Goal: Information Seeking & Learning: Find specific fact

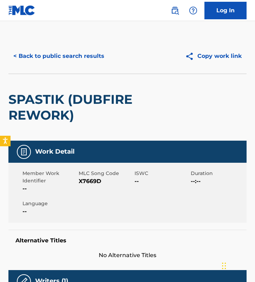
click at [63, 46] on div "< Back to public search results Copy work link" at bounding box center [127, 56] width 238 height 35
click at [63, 50] on button "< Back to public search results" at bounding box center [58, 56] width 101 height 18
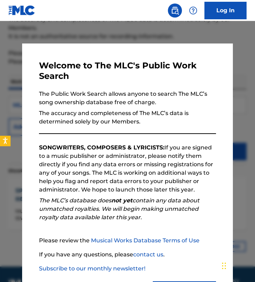
click at [29, 101] on div "Welcome to The MLC's Public Work Search The Public Work Search allows anyone to…" at bounding box center [127, 181] width 211 height 274
click at [12, 106] on div at bounding box center [127, 162] width 255 height 282
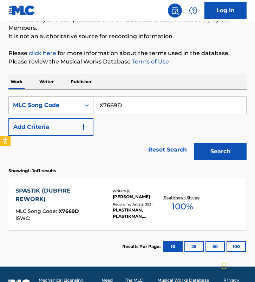
drag, startPoint x: 133, startPoint y: 103, endPoint x: 41, endPoint y: 98, distance: 92.2
click at [41, 98] on div "SearchWithCriteria0bfd52d5-3f51-46a8-a438-504931f949d5 MLC Song Code X7669D" at bounding box center [127, 106] width 238 height 18
paste input "I2903"
type input "I2903D"
click at [194, 143] on button "Search" at bounding box center [220, 152] width 53 height 18
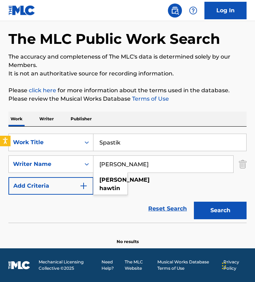
drag, startPoint x: 130, startPoint y: 139, endPoint x: 61, endPoint y: 129, distance: 69.3
click at [61, 129] on div "SearchWithCriteria56bb005a-112c-4fd1-9512-738c2e664551 Work Title Spastik Searc…" at bounding box center [127, 175] width 238 height 96
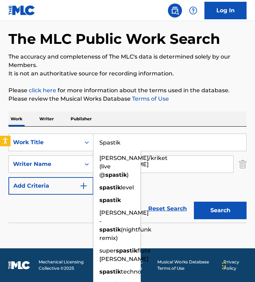
paste input "Rhythm Is Gonna Get You"
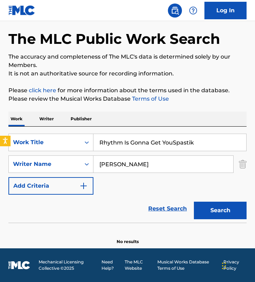
click at [210, 150] on input "Rhythm Is Gonna Get YouSpastik" at bounding box center [169, 142] width 153 height 17
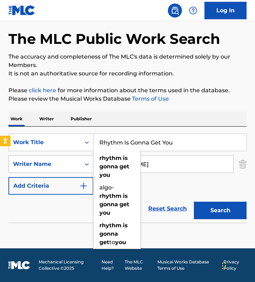
type input "Rhythm Is Gonna Get You"
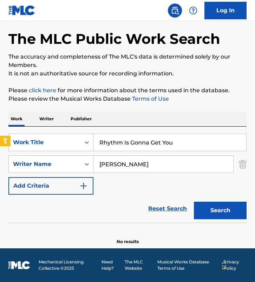
click at [150, 165] on input "Richie Hawtin" at bounding box center [163, 164] width 140 height 17
paste input "Enrique GarcíaGloria Estefa"
drag, startPoint x: 142, startPoint y: 165, endPoint x: 210, endPoint y: 165, distance: 67.5
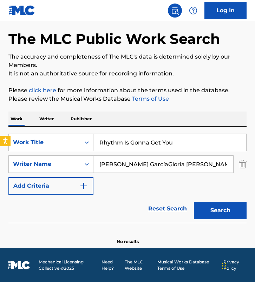
click at [210, 165] on input "Enrique GarcíaGloria Estefan" at bounding box center [163, 164] width 140 height 17
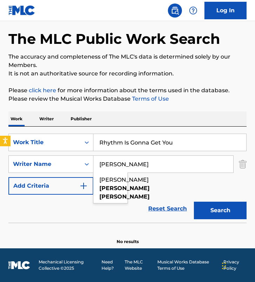
click at [194, 202] on button "Search" at bounding box center [220, 211] width 53 height 18
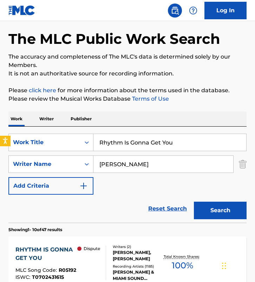
click at [161, 169] on input "Enrique García" at bounding box center [163, 164] width 140 height 17
paste input "Gloria Estefan"
type input "Gloria Estefan"
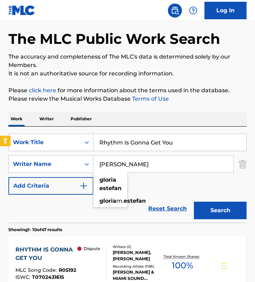
click at [194, 202] on button "Search" at bounding box center [220, 211] width 53 height 18
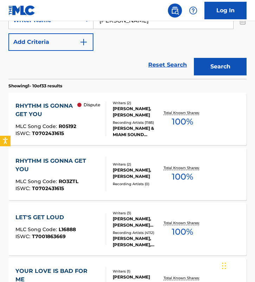
scroll to position [174, 0]
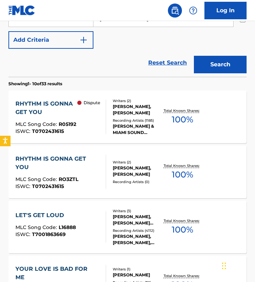
click at [90, 117] on div "Dispute" at bounding box center [91, 117] width 28 height 34
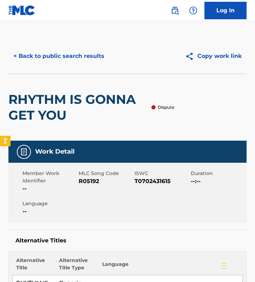
click at [46, 54] on button "< Back to public search results" at bounding box center [58, 56] width 101 height 18
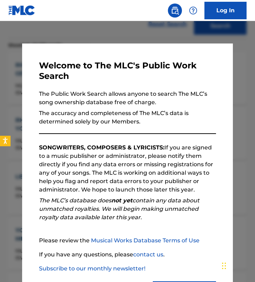
scroll to position [212, 0]
click at [15, 178] on div at bounding box center [127, 162] width 255 height 282
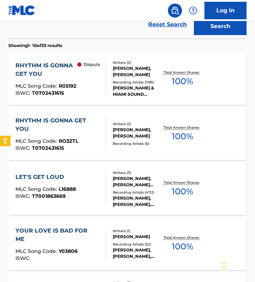
click at [70, 141] on span "RO3ZTL" at bounding box center [69, 141] width 20 height 6
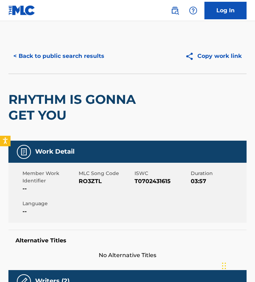
click at [91, 181] on span "RO3ZTL" at bounding box center [106, 181] width 54 height 8
copy span "RO3ZTL"
click at [45, 58] on button "< Back to public search results" at bounding box center [58, 56] width 101 height 18
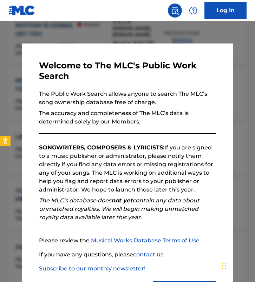
click at [20, 142] on div at bounding box center [127, 162] width 255 height 282
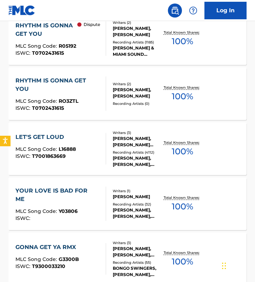
scroll to position [231, 0]
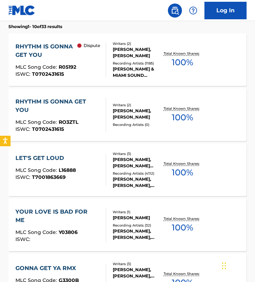
click at [94, 67] on div "Dispute" at bounding box center [91, 60] width 28 height 34
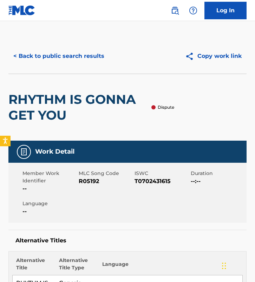
click at [87, 183] on span "R05192" at bounding box center [106, 181] width 54 height 8
copy span "R05192"
